Goal: Navigation & Orientation: Find specific page/section

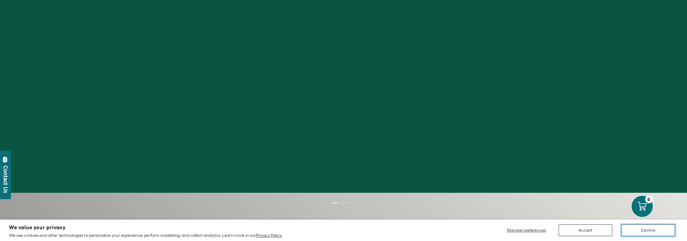
click at [632, 226] on button "Decline" at bounding box center [648, 230] width 54 height 12
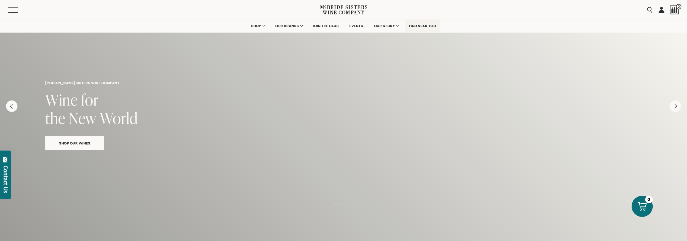
click at [428, 26] on span "FIND NEAR YOU" at bounding box center [422, 26] width 27 height 4
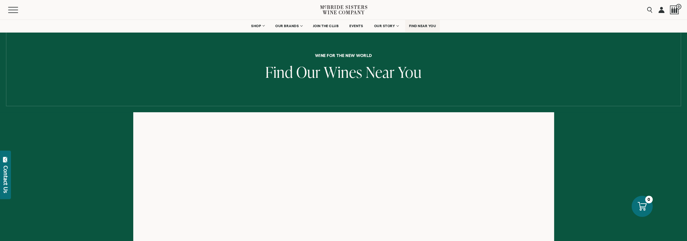
scroll to position [60, 0]
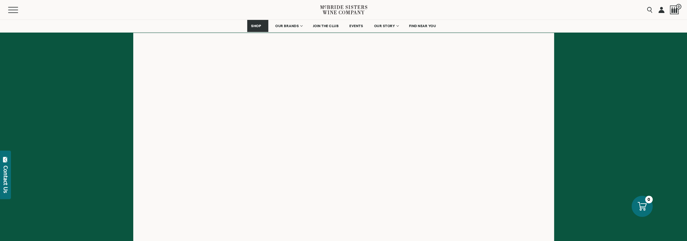
scroll to position [60, 0]
